Goal: Task Accomplishment & Management: Use online tool/utility

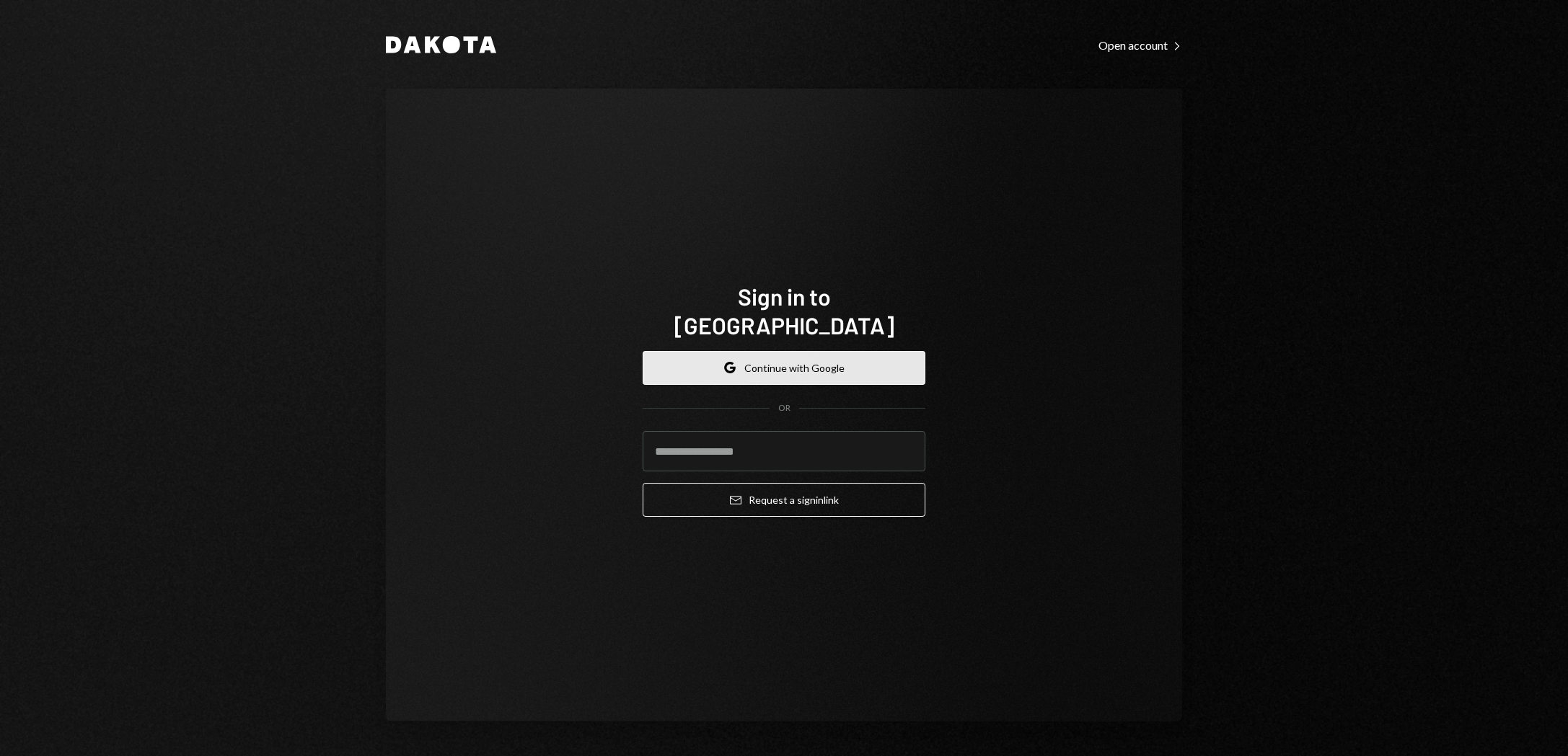
click at [802, 355] on button "Google Continue with Google" at bounding box center [784, 367] width 283 height 33
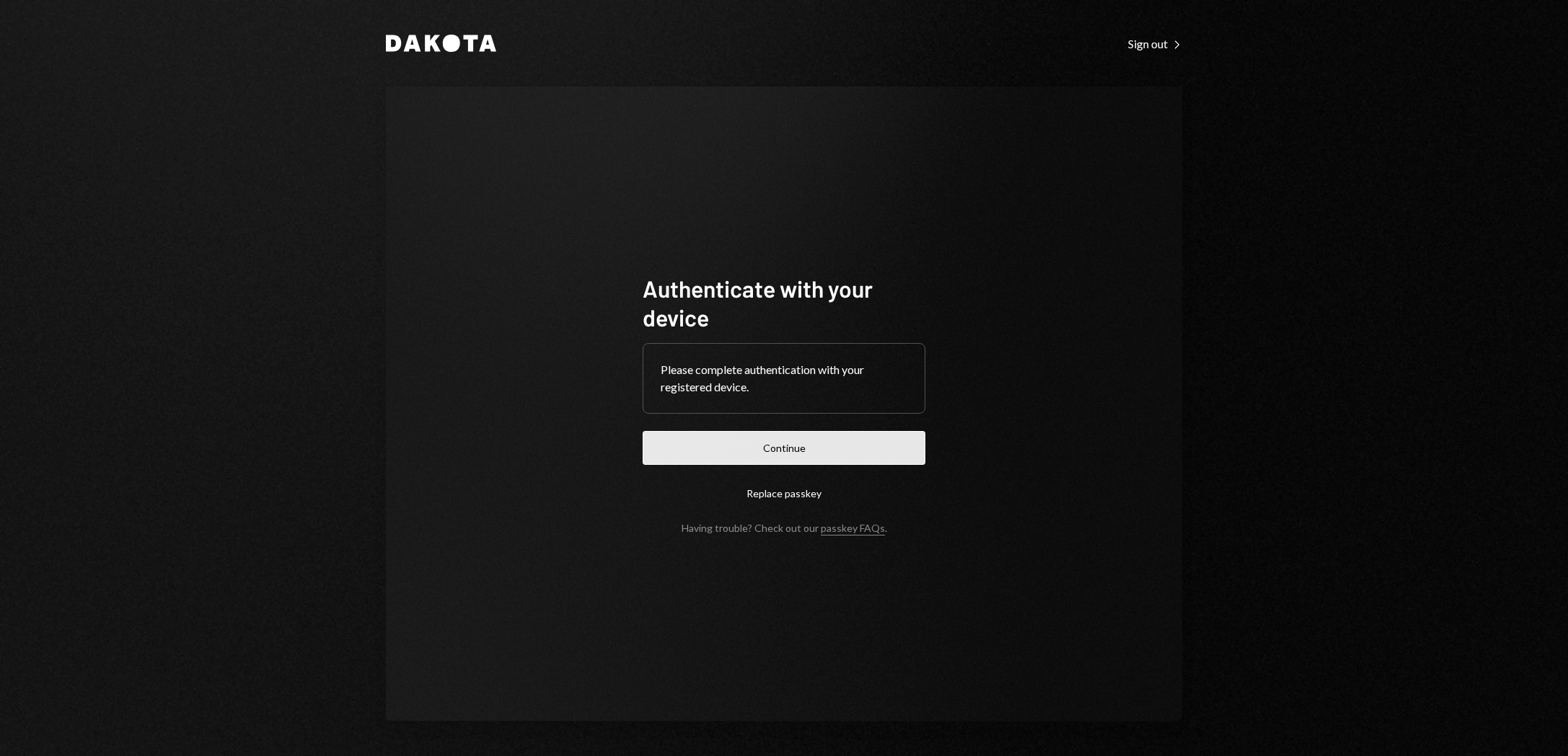
click at [785, 453] on button "Continue" at bounding box center [784, 448] width 283 height 33
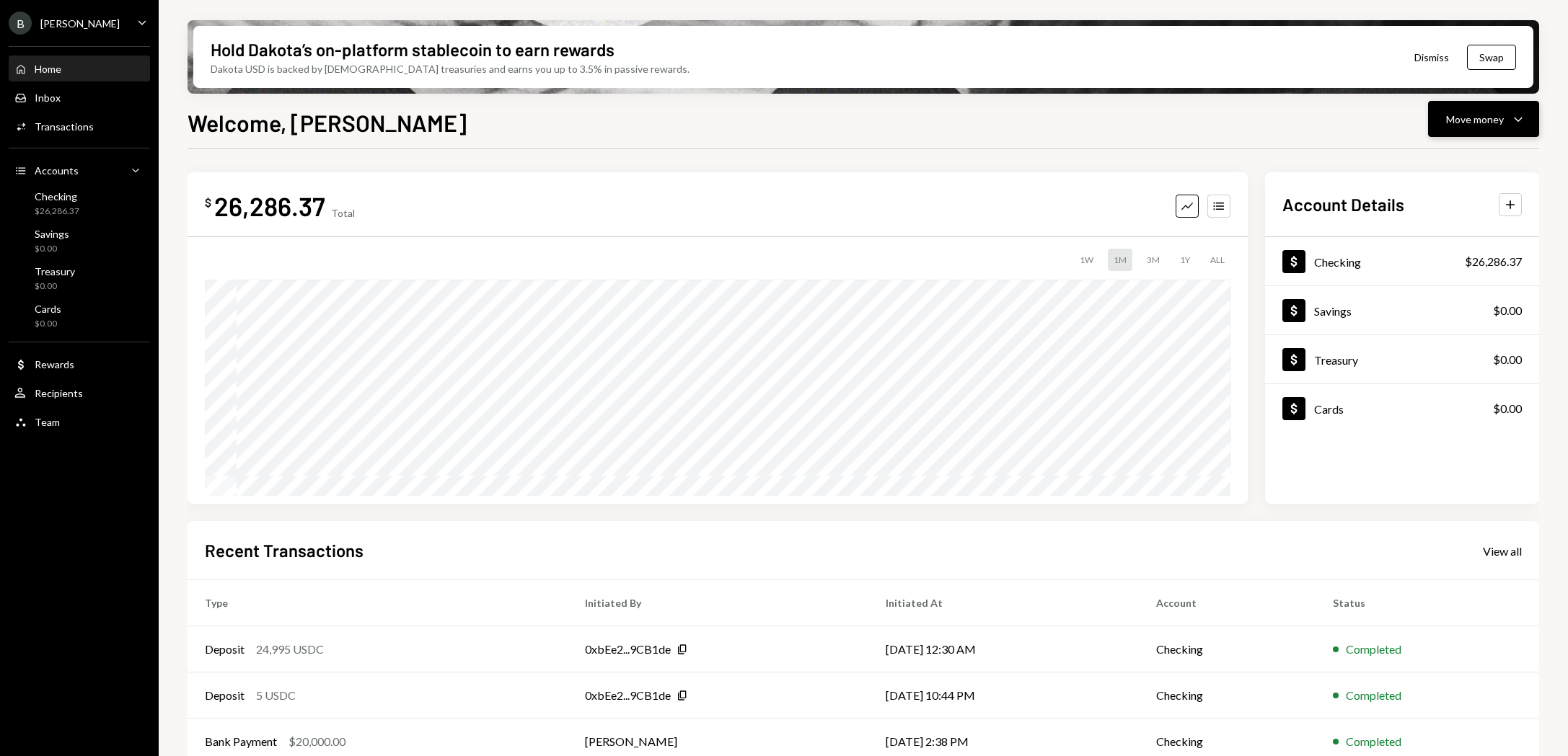
click at [1497, 117] on div "Move money" at bounding box center [1475, 119] width 58 height 15
click at [1448, 158] on div "Send" at bounding box center [1471, 162] width 105 height 15
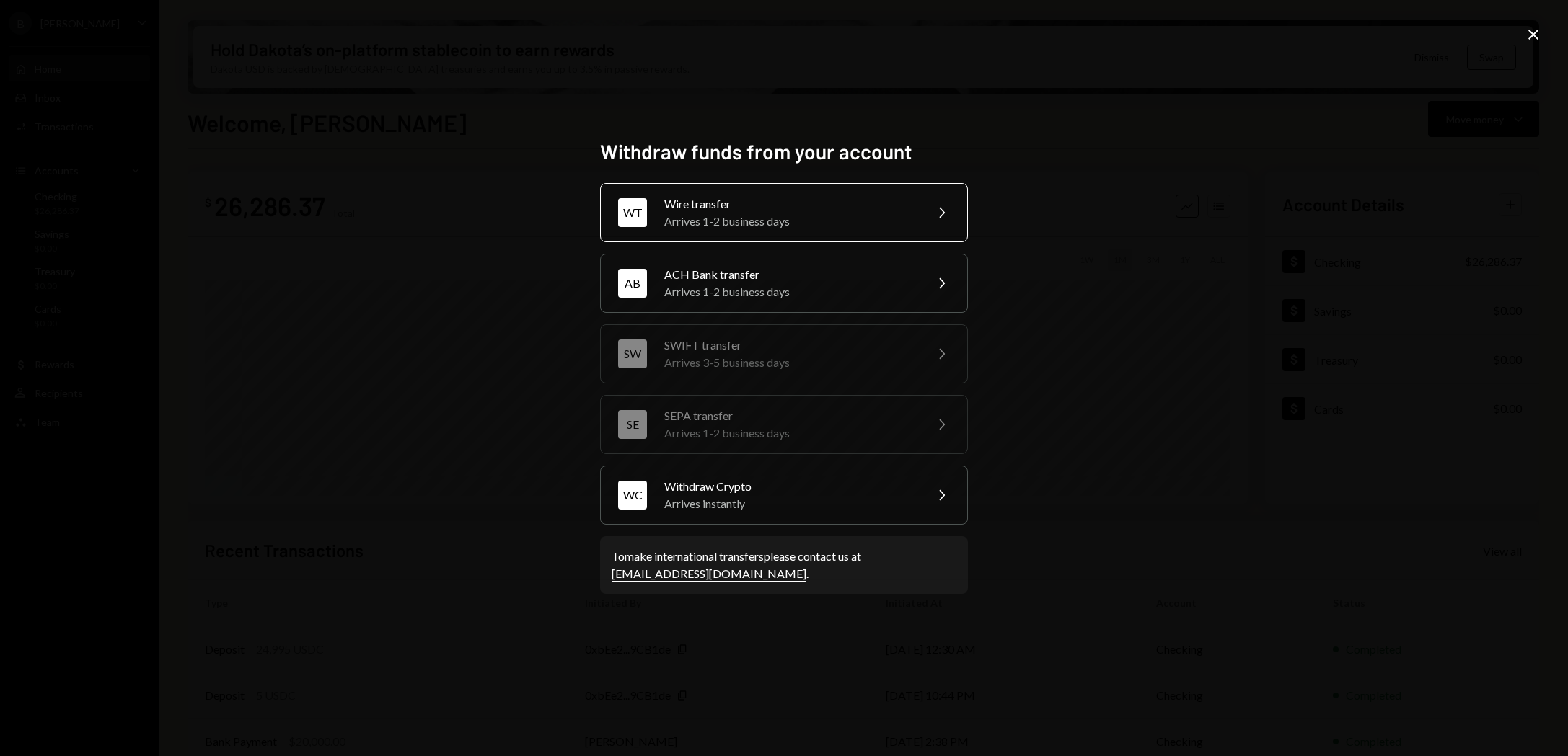
click at [830, 209] on div "Wire transfer" at bounding box center [789, 204] width 251 height 18
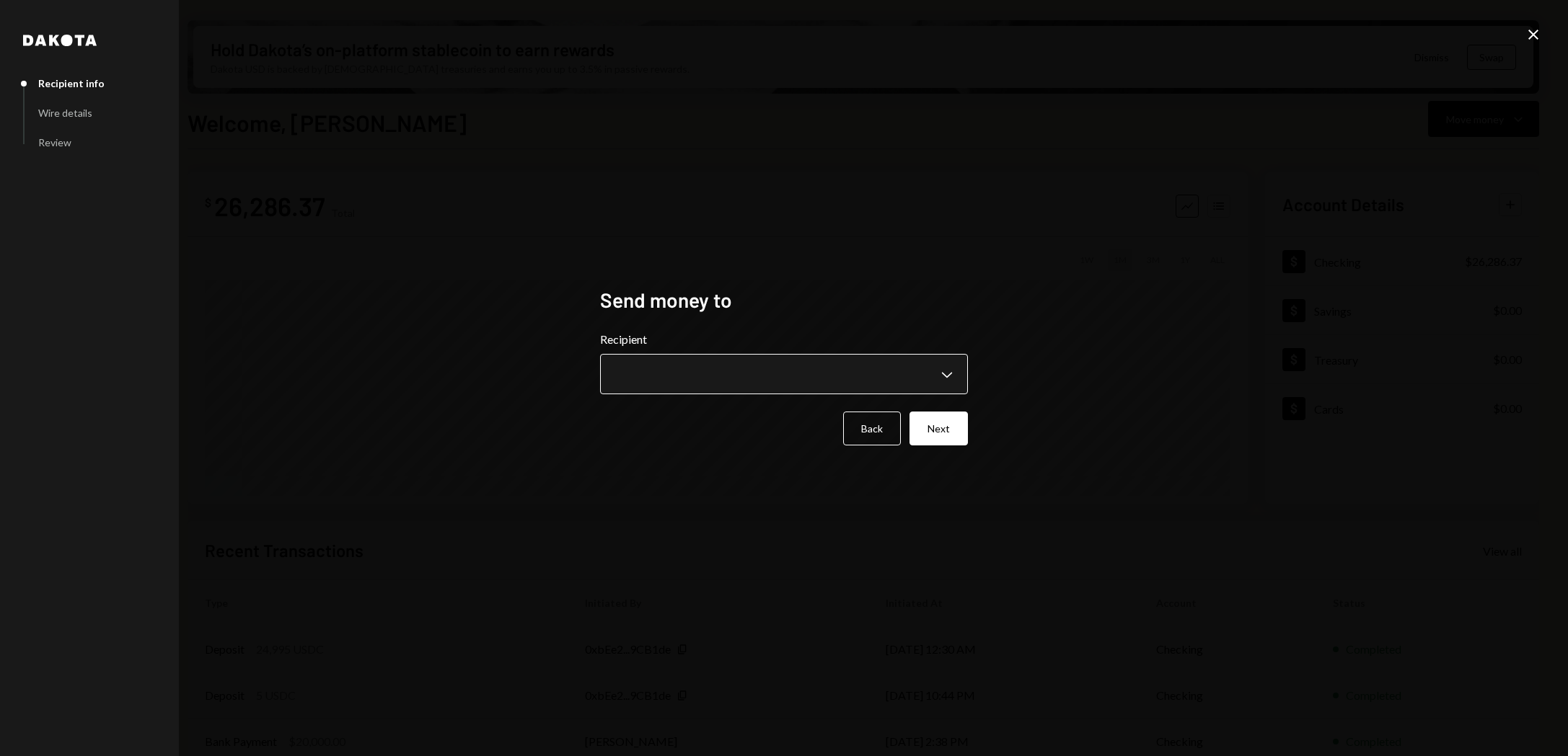
click at [777, 374] on body "B [PERSON_NAME] Bets Caret Down Home Home Inbox Inbox Activities Transactions A…" at bounding box center [784, 378] width 1568 height 756
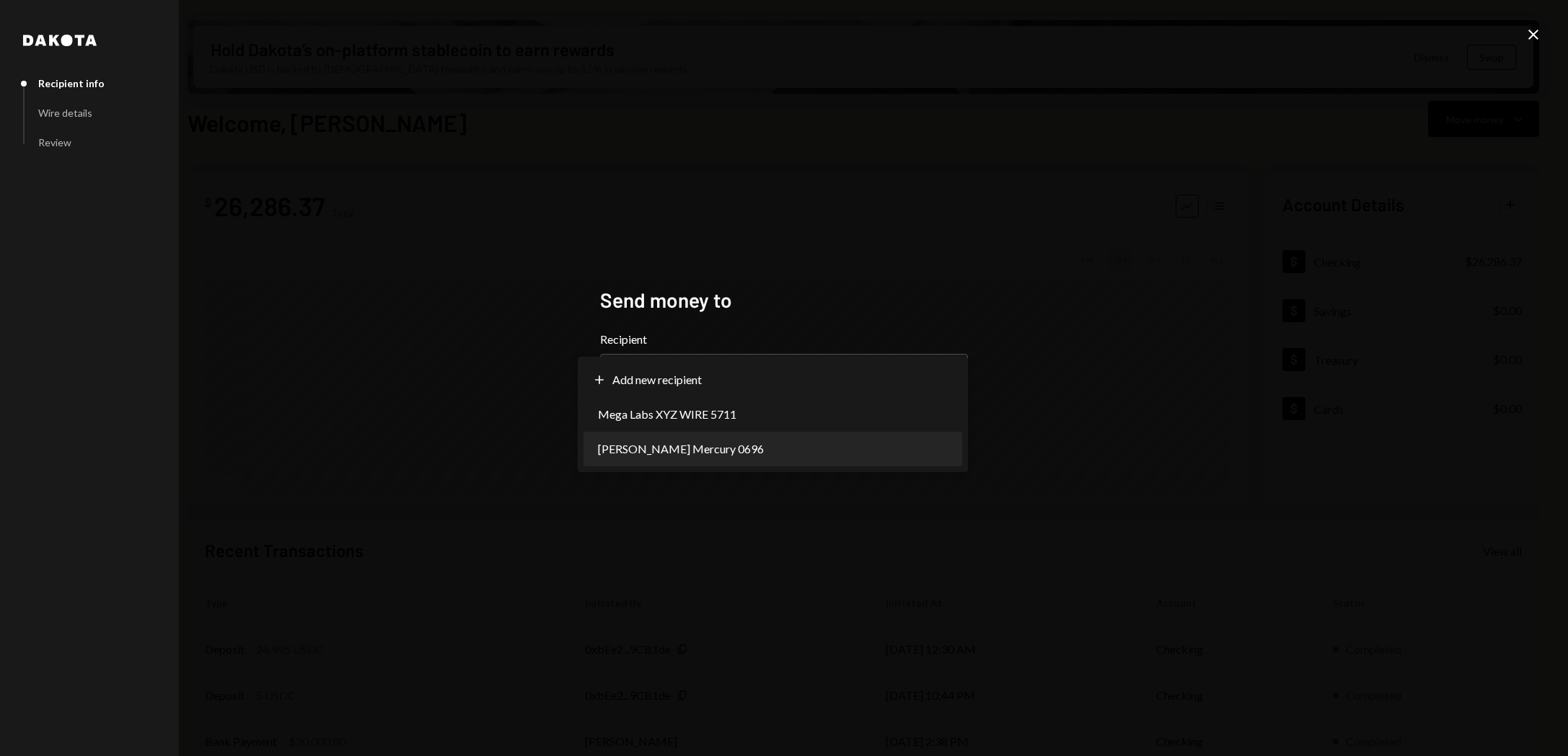
select select "**********"
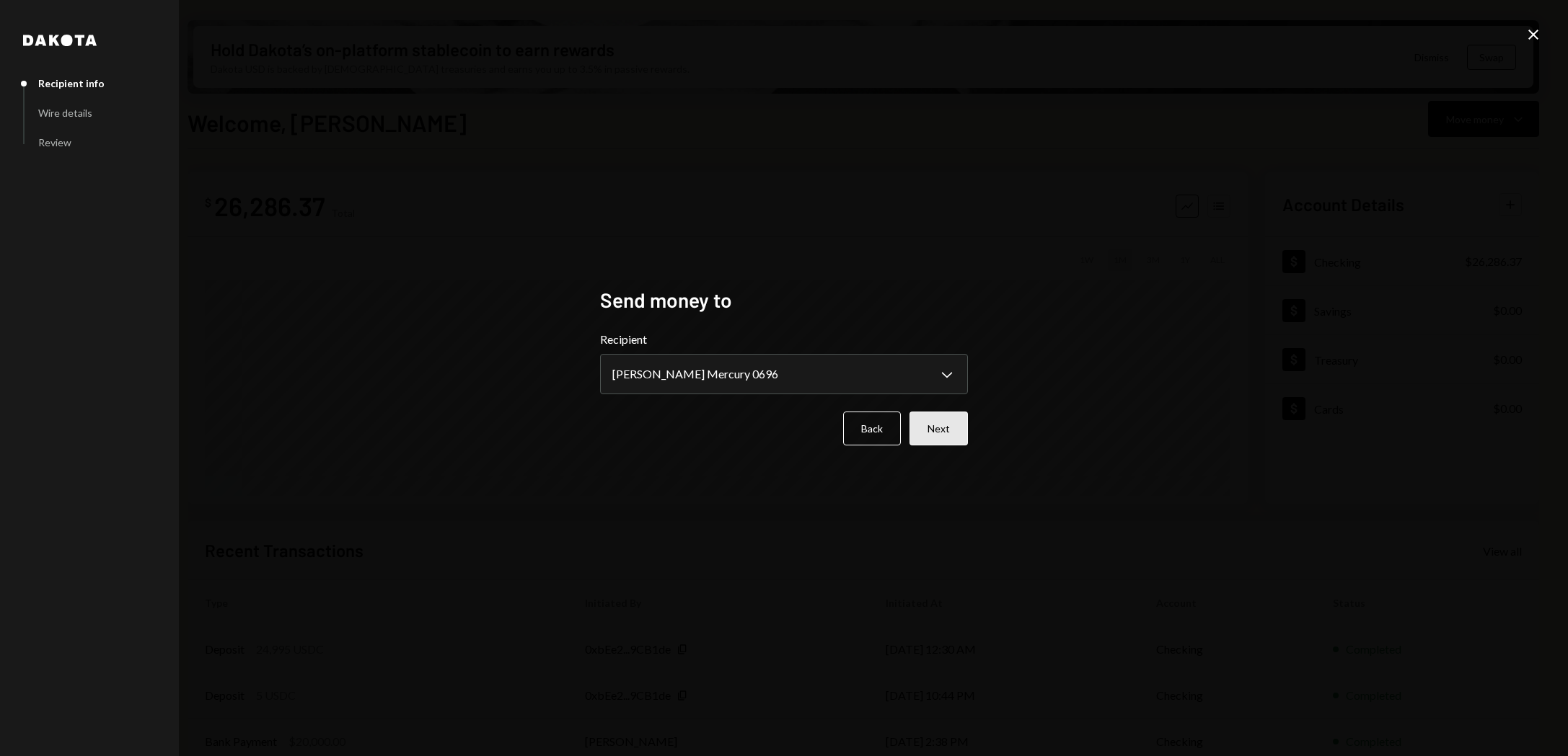
click at [935, 436] on button "Next" at bounding box center [937, 428] width 58 height 33
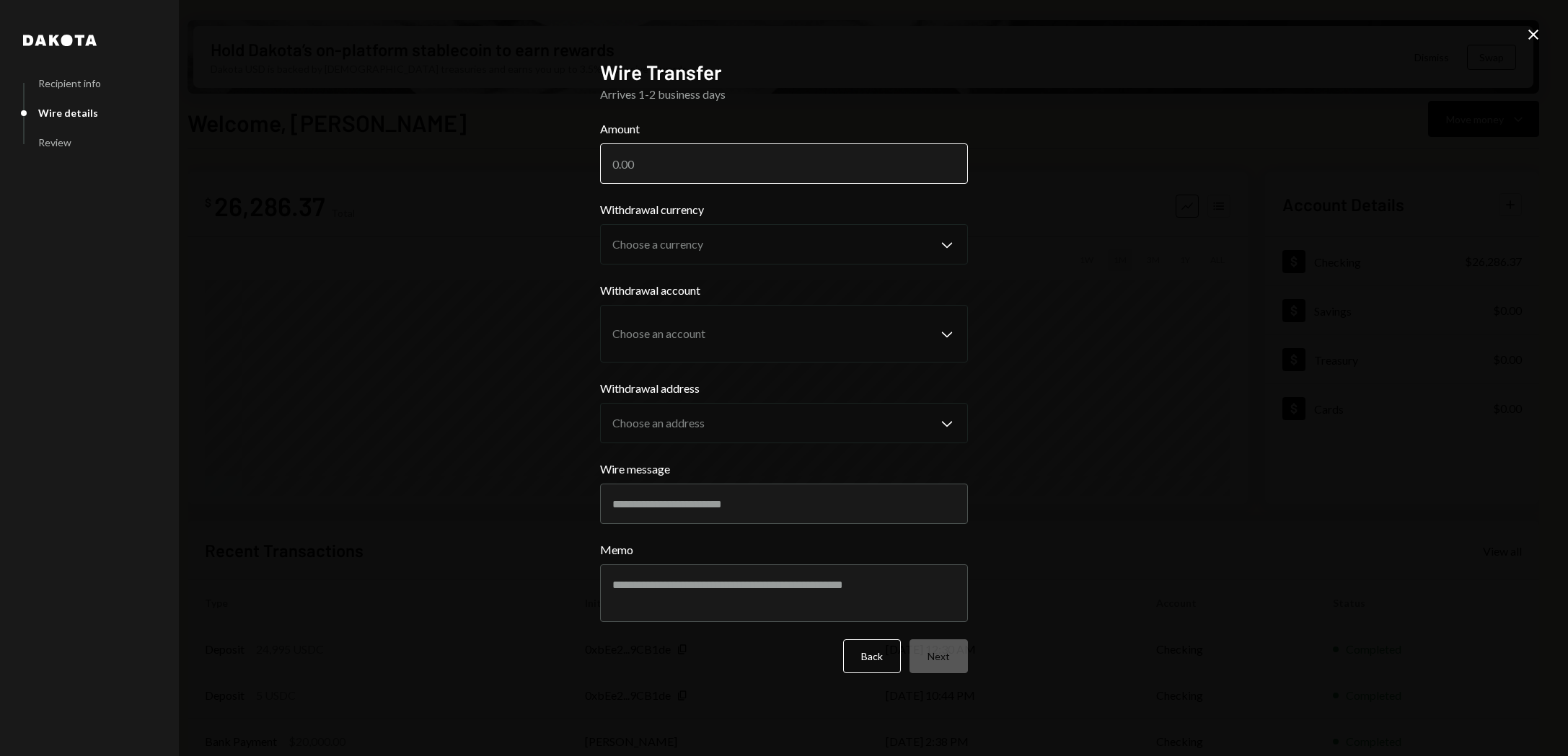
click at [713, 145] on input "Amount" at bounding box center [784, 163] width 367 height 40
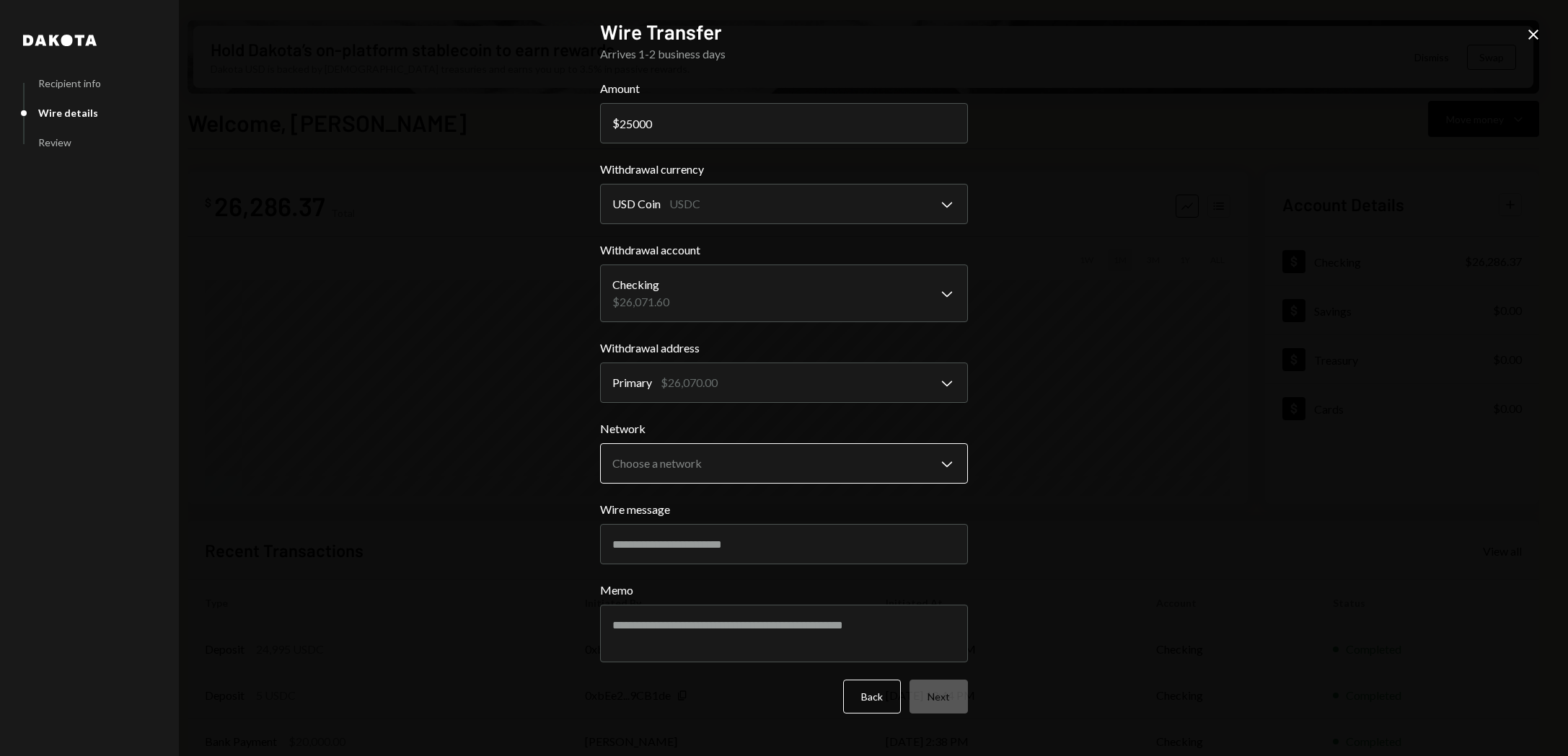
type input "25000"
click at [928, 457] on body "B [PERSON_NAME] Bets Caret Down Home Home Inbox Inbox Activities Transactions A…" at bounding box center [784, 378] width 1568 height 756
select select "**********"
click at [934, 706] on button "Next" at bounding box center [937, 696] width 58 height 33
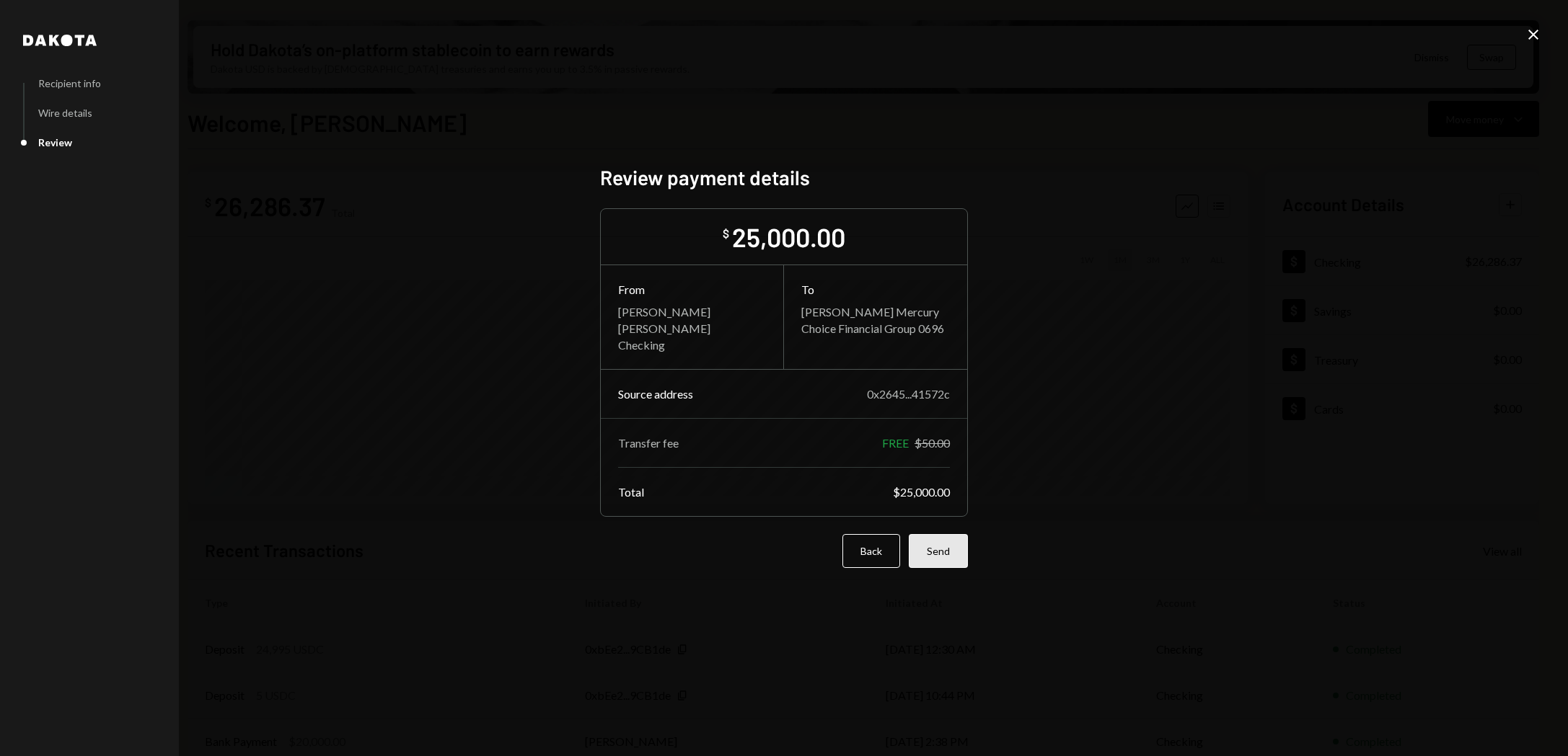
click at [944, 540] on button "Send" at bounding box center [938, 551] width 59 height 33
